Goal: Task Accomplishment & Management: Manage account settings

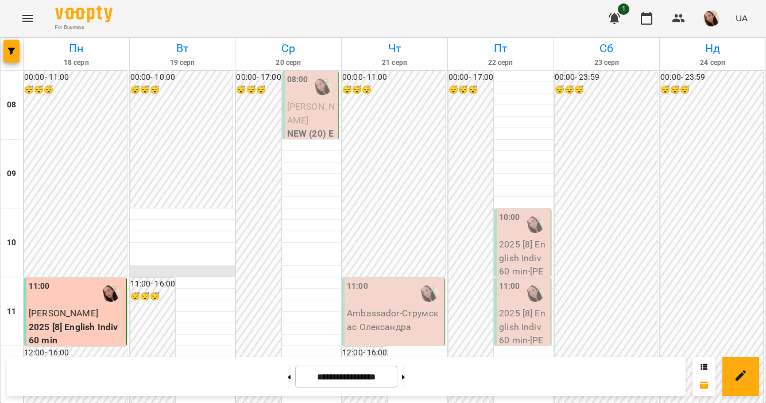
scroll to position [638, 0]
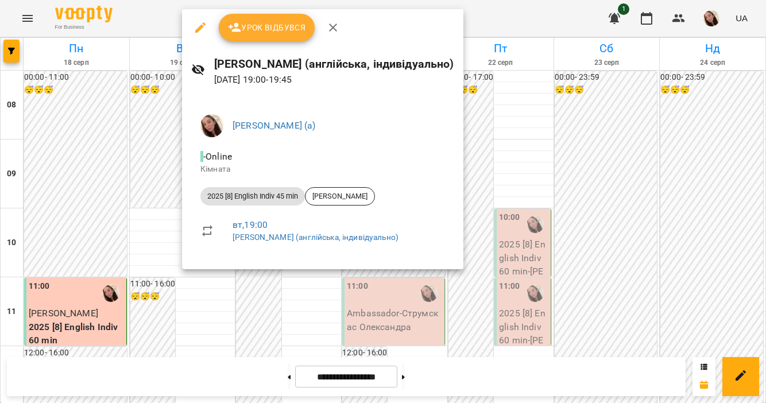
click at [467, 11] on div at bounding box center [383, 201] width 766 height 403
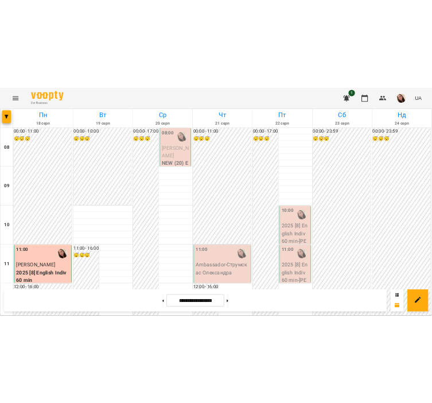
scroll to position [510, 0]
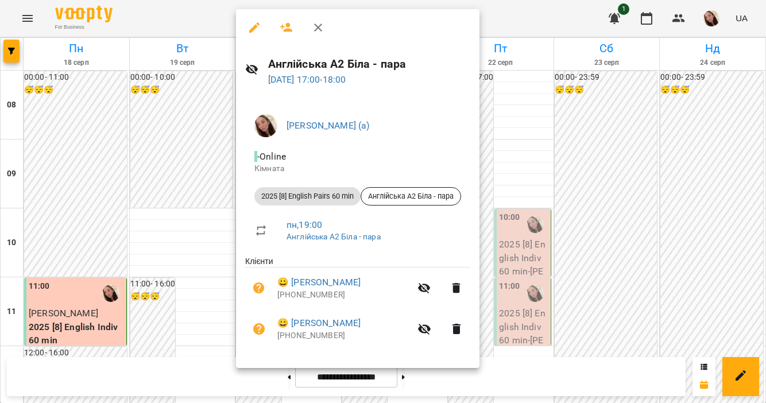
click at [215, 216] on div at bounding box center [383, 201] width 766 height 403
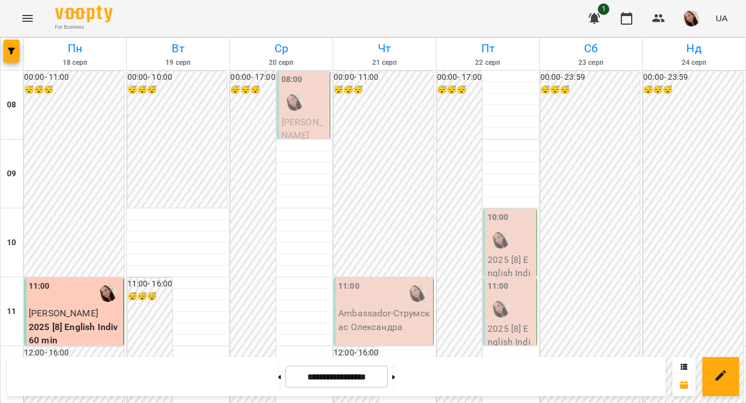
scroll to position [556, 0]
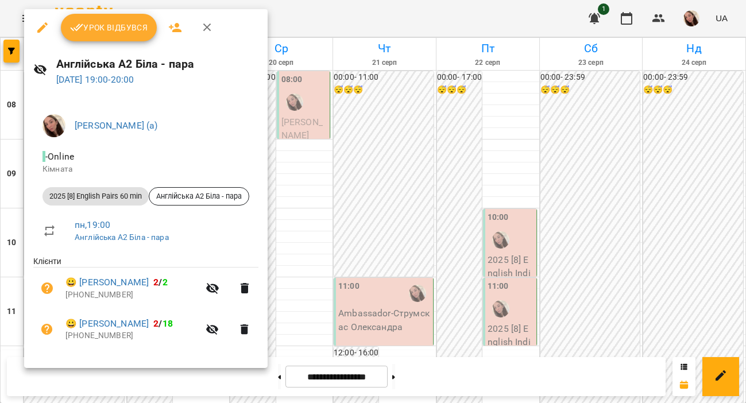
click at [92, 27] on span "Урок відбувся" at bounding box center [109, 28] width 78 height 14
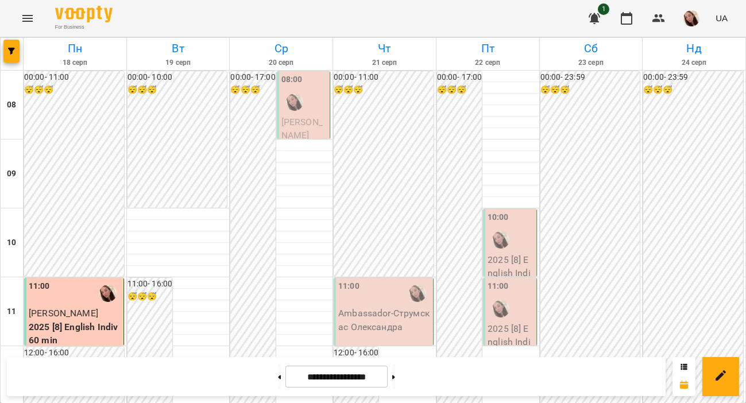
scroll to position [575, 0]
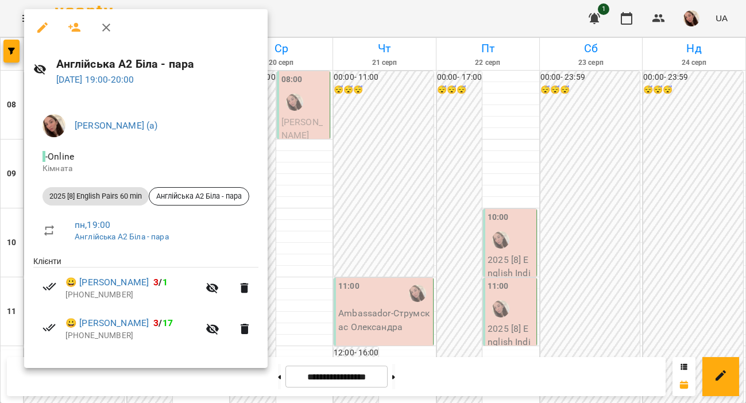
click at [303, 51] on div at bounding box center [373, 201] width 746 height 403
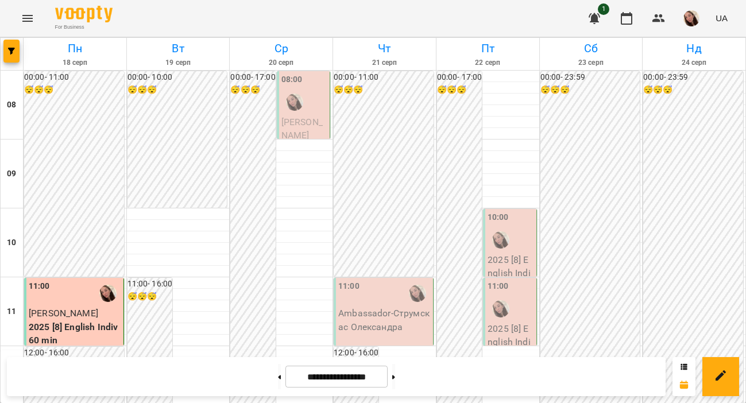
scroll to position [0, 0]
